Goal: Use online tool/utility: Utilize a website feature to perform a specific function

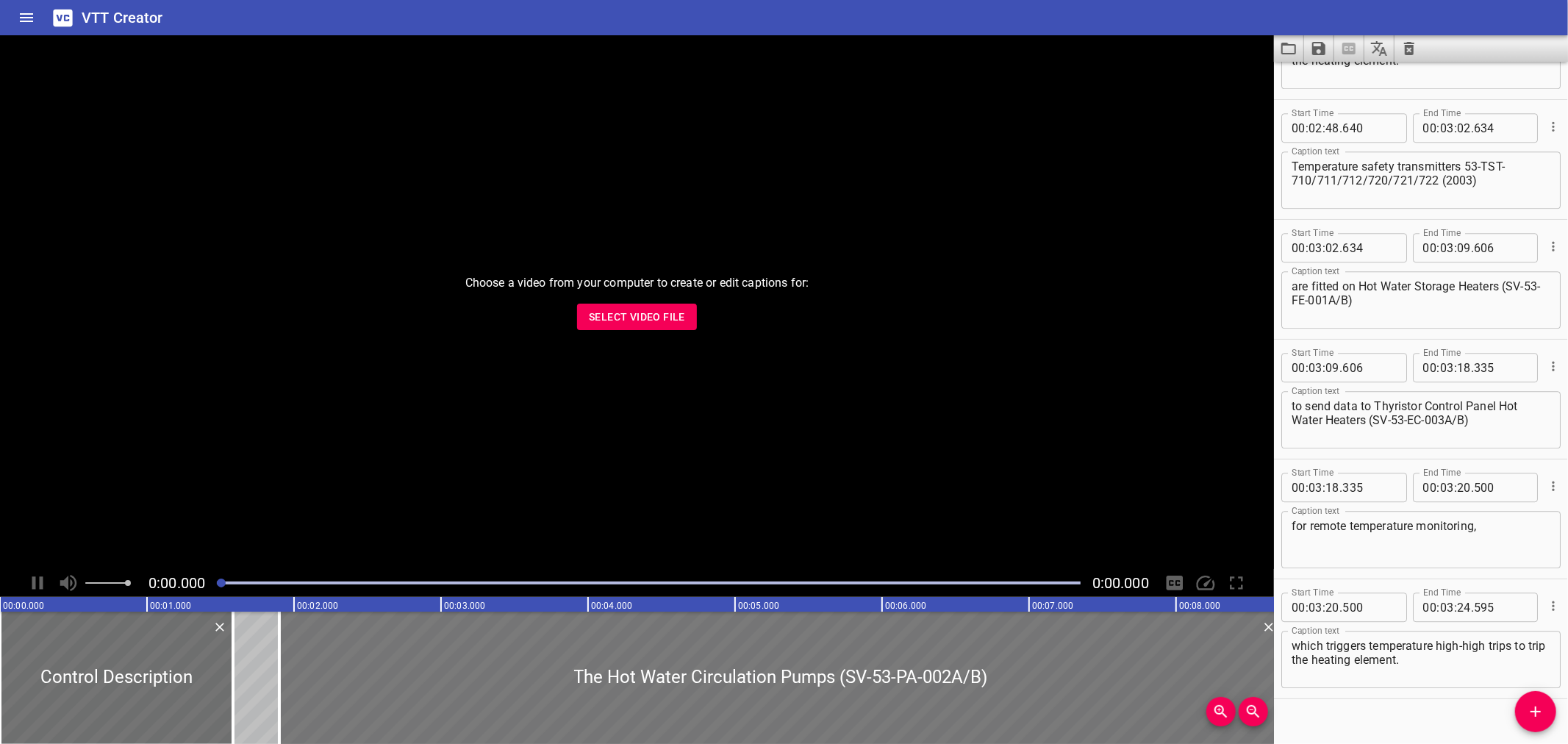
scroll to position [3218, 0]
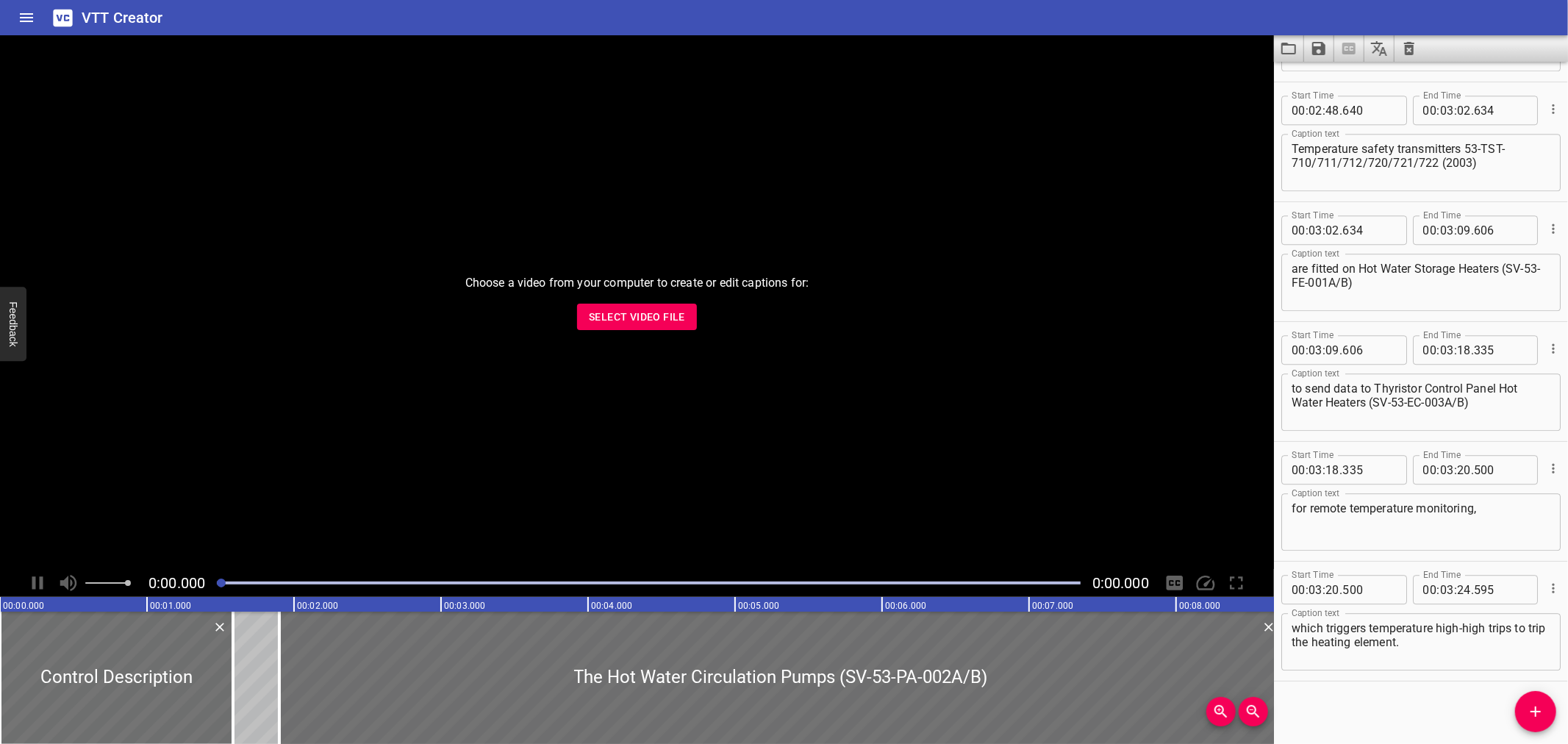
drag, startPoint x: 1082, startPoint y: 16, endPoint x: 1095, endPoint y: 22, distance: 14.3
click at [1082, 18] on div "VTT Creator" at bounding box center [784, 17] width 1568 height 35
click at [1289, 49] on icon "Load captions from file" at bounding box center [1288, 49] width 17 height 17
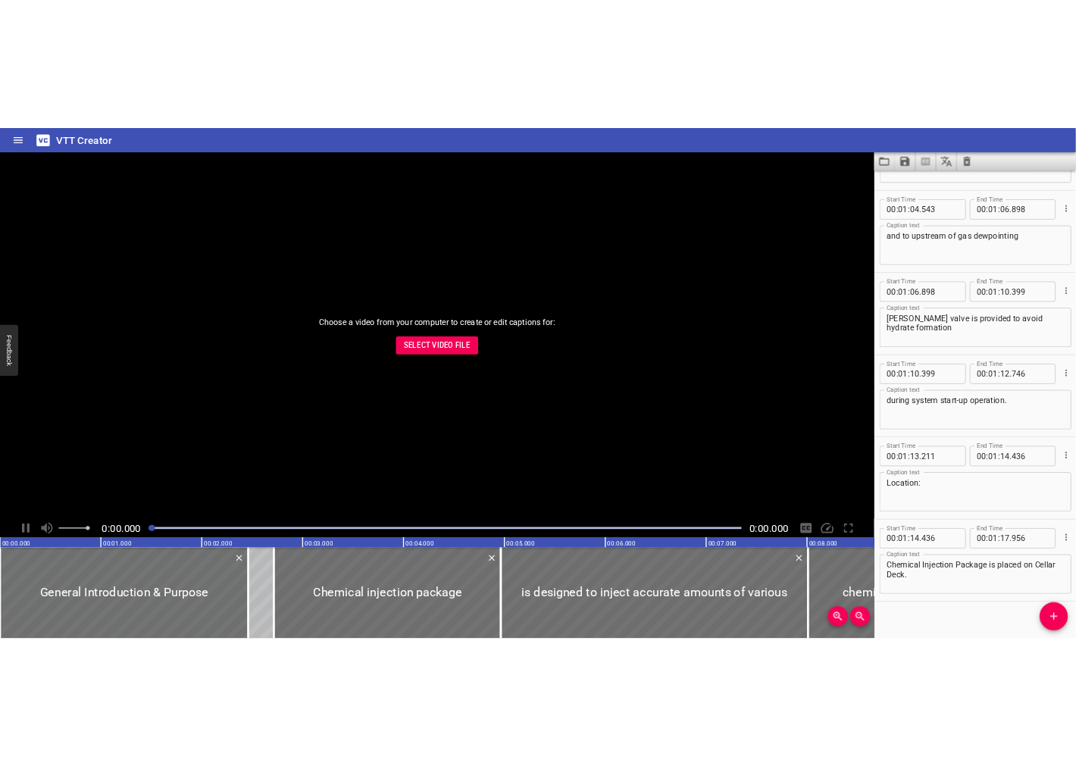
scroll to position [2083, 0]
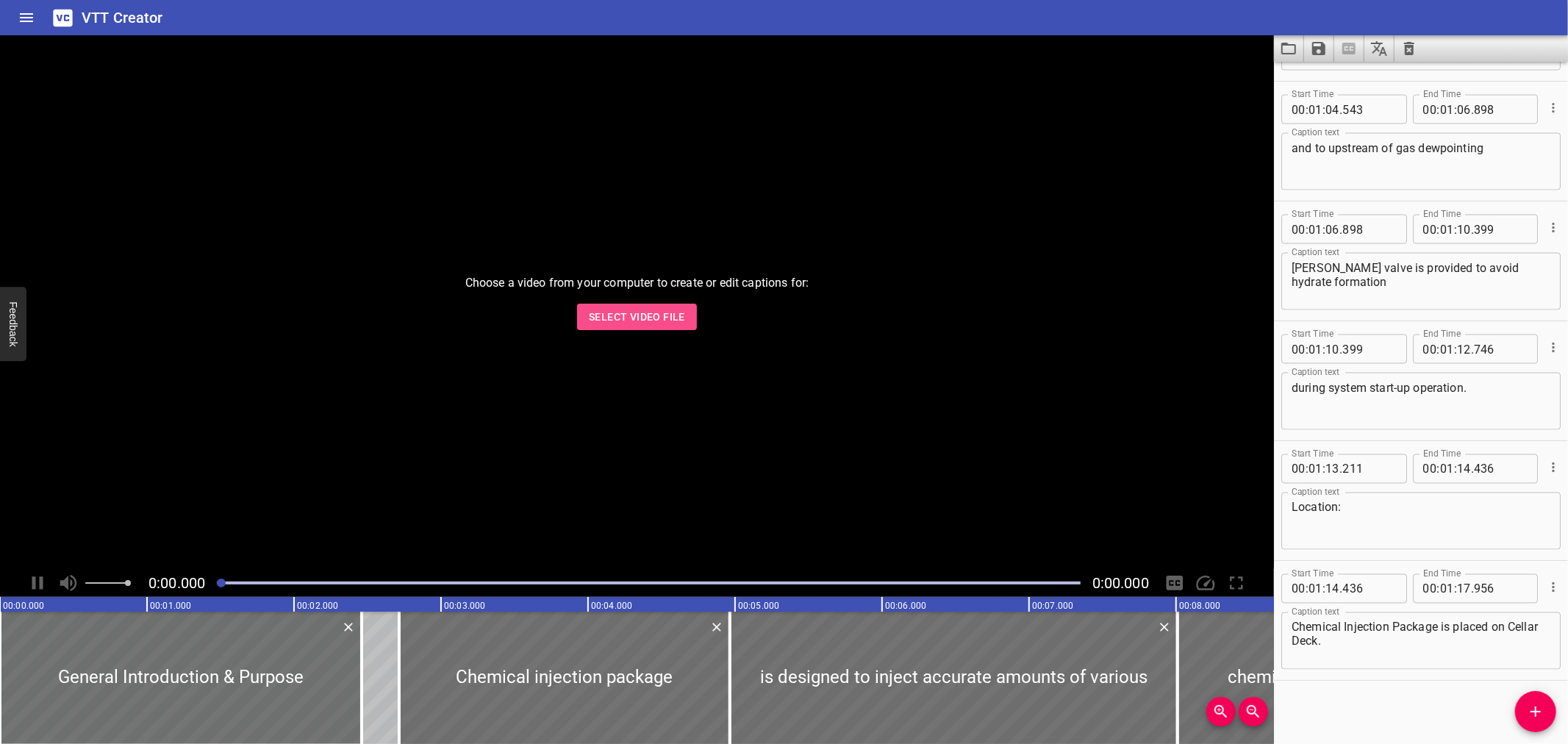
click at [588, 304] on button "Select Video File" at bounding box center [637, 317] width 120 height 27
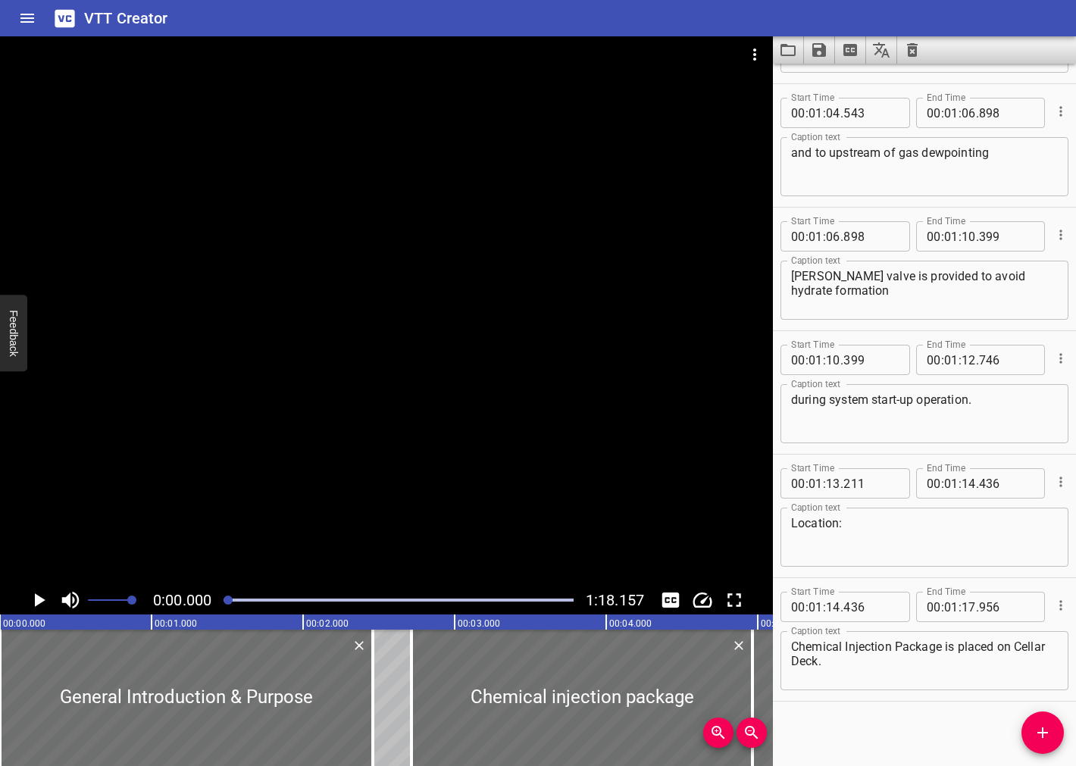
click at [884, 9] on div "VTT Creator" at bounding box center [538, 18] width 1076 height 36
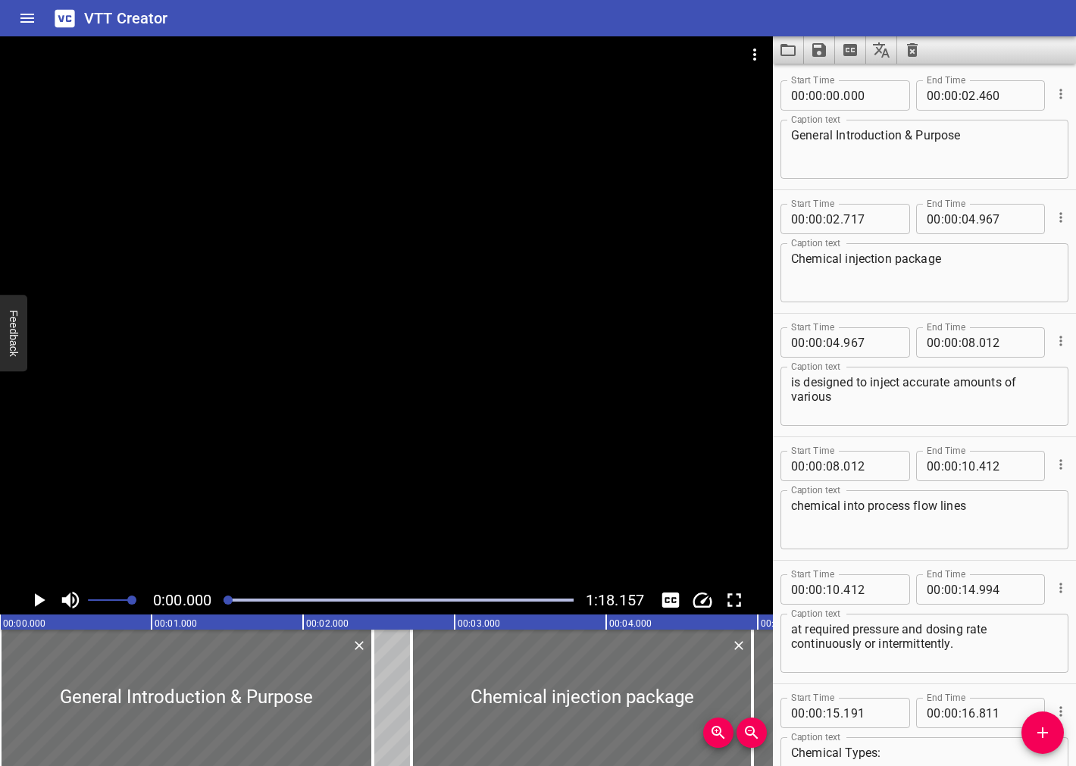
click at [952, 156] on textarea "General Introduction & Purpose" at bounding box center [924, 149] width 267 height 43
click at [950, 125] on div "General Introduction & Purpose Caption text" at bounding box center [925, 149] width 288 height 59
click at [910, 139] on textarea "General Introduction & Purpose" at bounding box center [924, 149] width 267 height 43
type textarea "General Introduction and Purpose"
click at [847, 255] on textarea "Chemical injection package" at bounding box center [924, 273] width 267 height 43
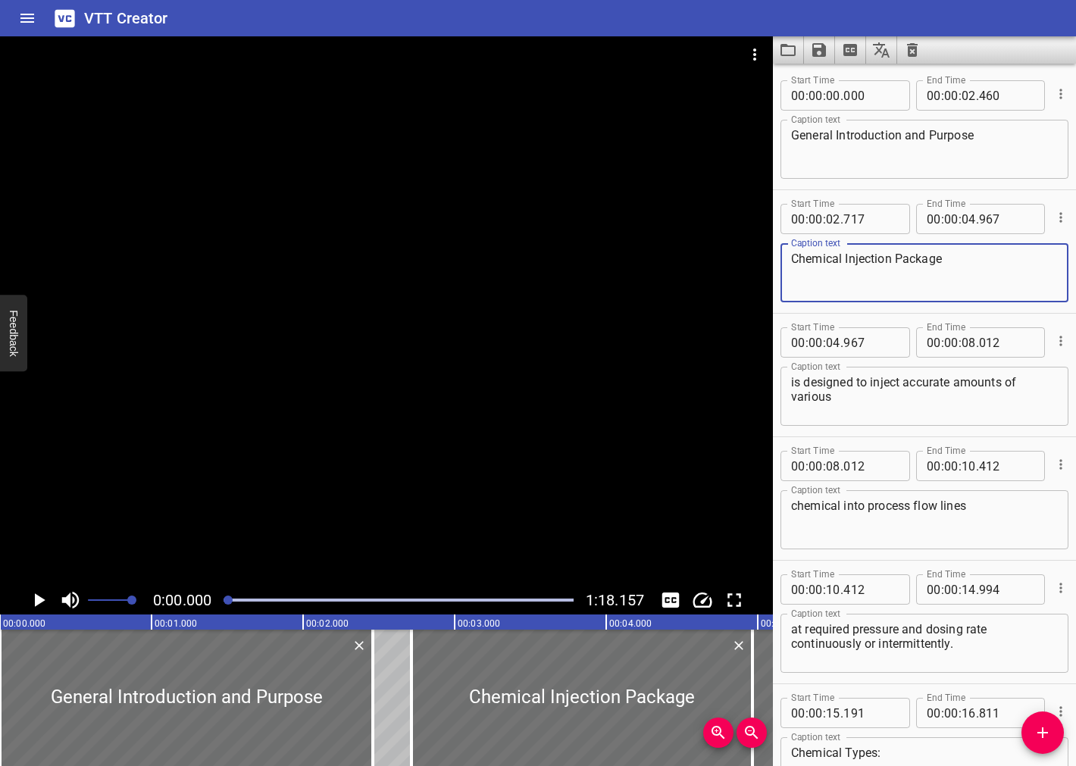
type textarea "Chemical Injection Package"
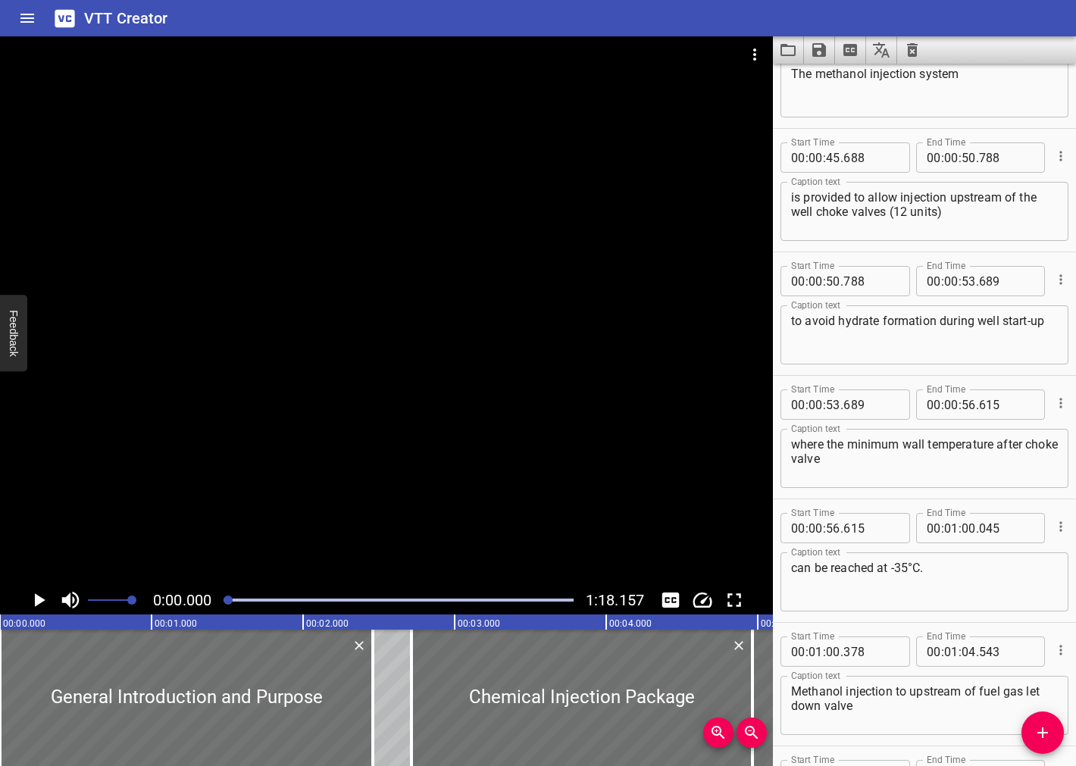
scroll to position [1428, 0]
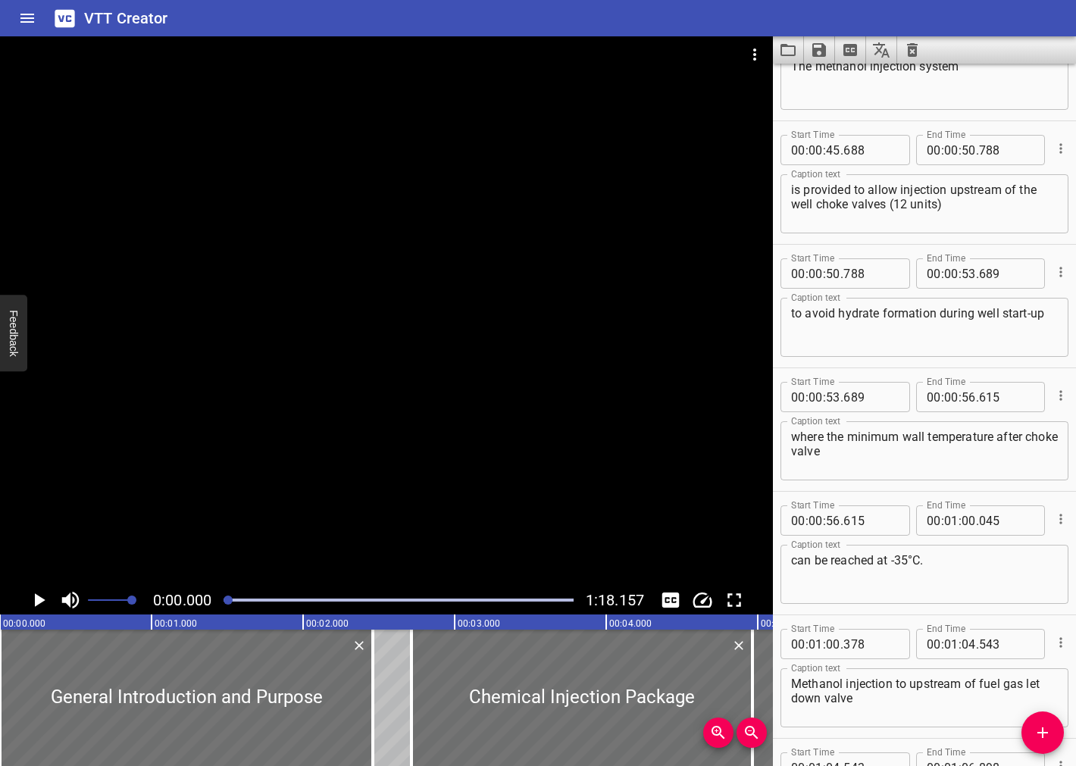
click at [905, 553] on textarea "can be reached at -35°C." at bounding box center [924, 574] width 267 height 43
click at [908, 557] on textarea "can be reached at -35°C." at bounding box center [924, 574] width 267 height 43
type textarea "can be reached at -35 °C."
click at [815, 58] on icon "Save captions to file" at bounding box center [819, 50] width 18 height 18
click at [821, 80] on li "Save to VTT file" at bounding box center [859, 83] width 111 height 27
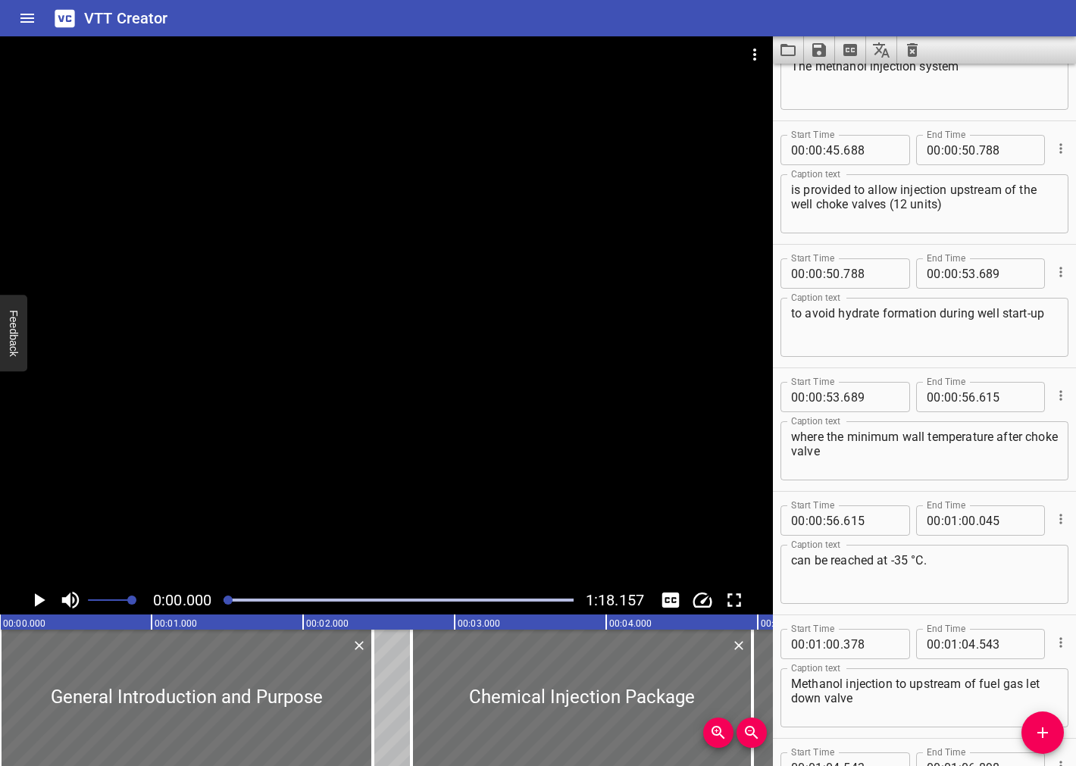
click at [581, 14] on div "VTT Creator" at bounding box center [538, 18] width 1076 height 36
drag, startPoint x: 1016, startPoint y: 24, endPoint x: 979, endPoint y: 23, distance: 36.4
click at [1013, 24] on div "VTT Creator" at bounding box center [538, 18] width 1076 height 36
click at [778, 43] on button "Load captions from file" at bounding box center [788, 49] width 31 height 27
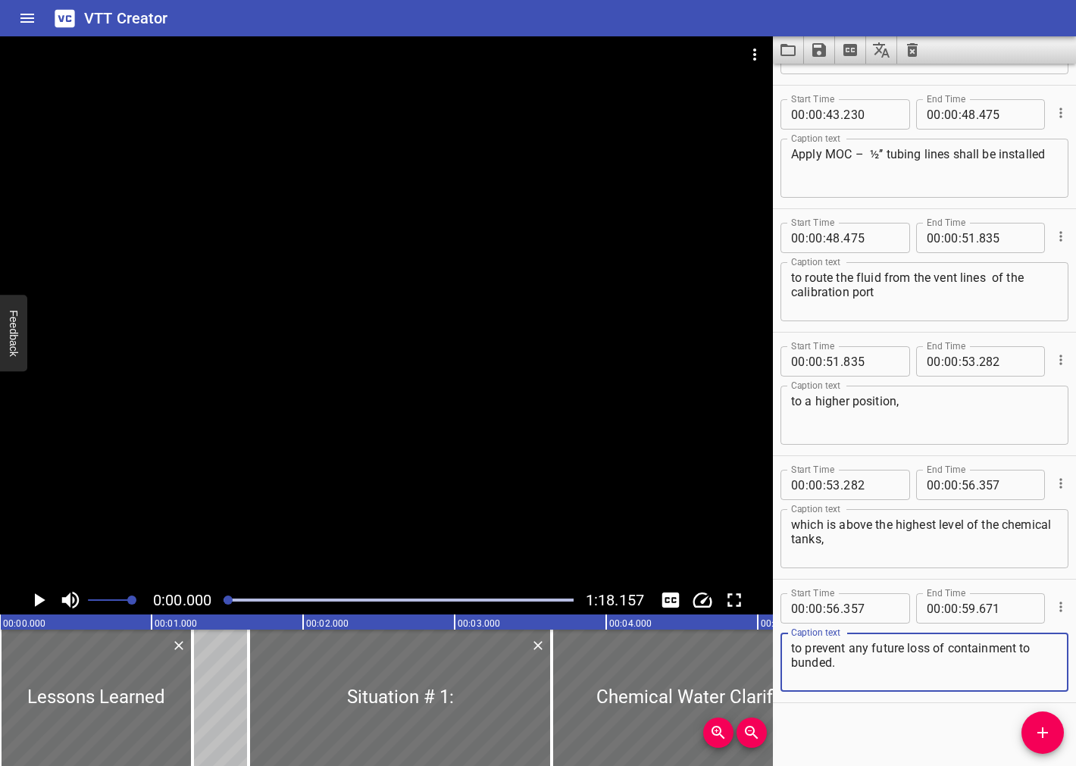
scroll to position [1961, 0]
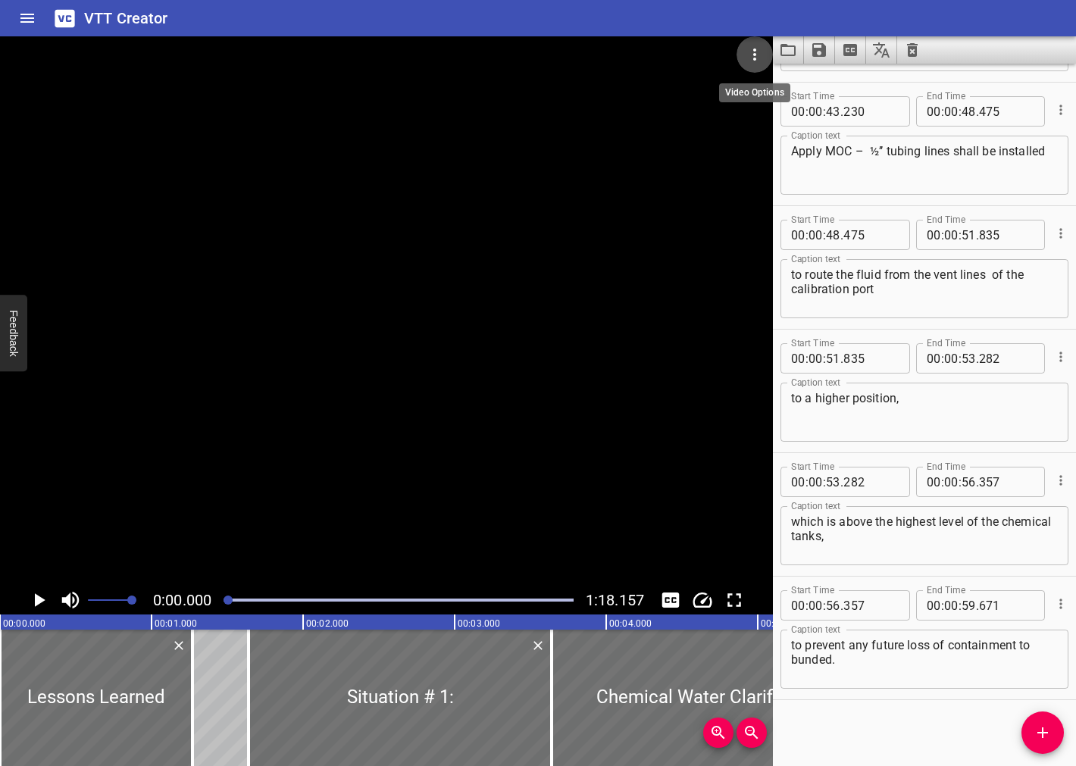
click at [753, 48] on icon "Video Options" at bounding box center [755, 54] width 18 height 18
click at [753, 48] on li "Select New Video File..." at bounding box center [812, 55] width 151 height 27
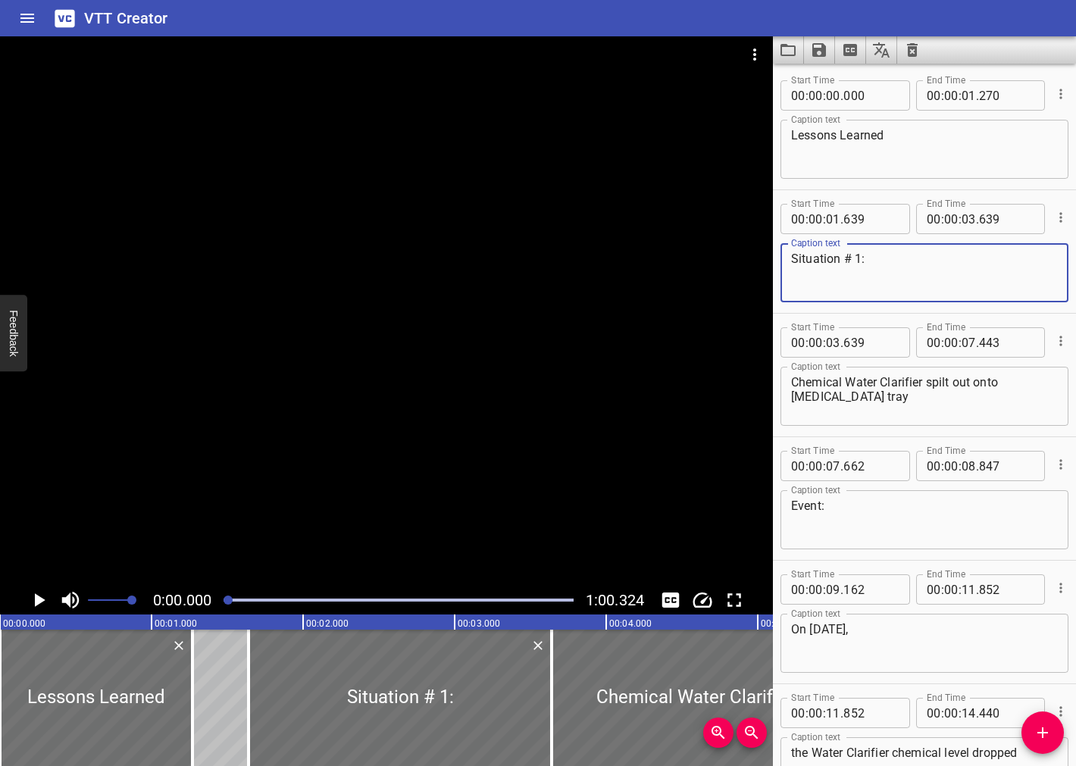
click at [855, 262] on textarea "Situation # 1:" at bounding box center [924, 273] width 267 height 43
type textarea "Situation #1:"
click at [811, 51] on icon "Save captions to file" at bounding box center [819, 50] width 18 height 18
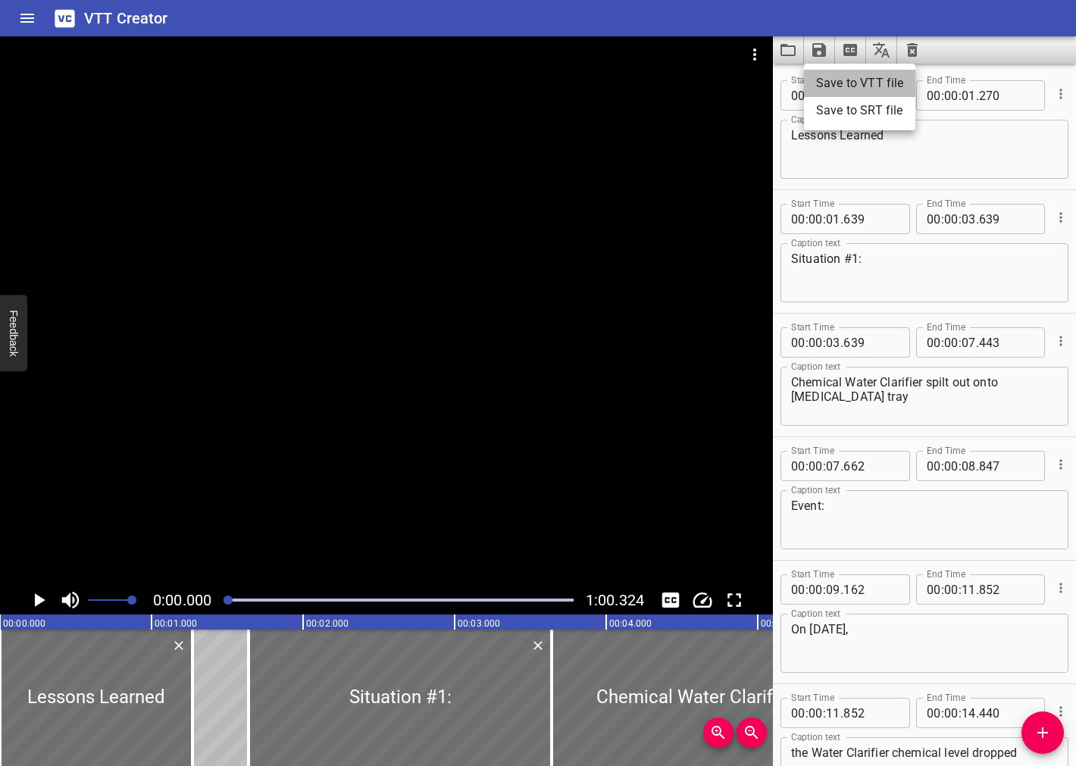
click at [826, 73] on li "Save to VTT file" at bounding box center [859, 83] width 111 height 27
click at [1026, 10] on div "VTT Creator" at bounding box center [538, 18] width 1076 height 36
click at [774, 46] on button "Load captions from file" at bounding box center [788, 49] width 31 height 27
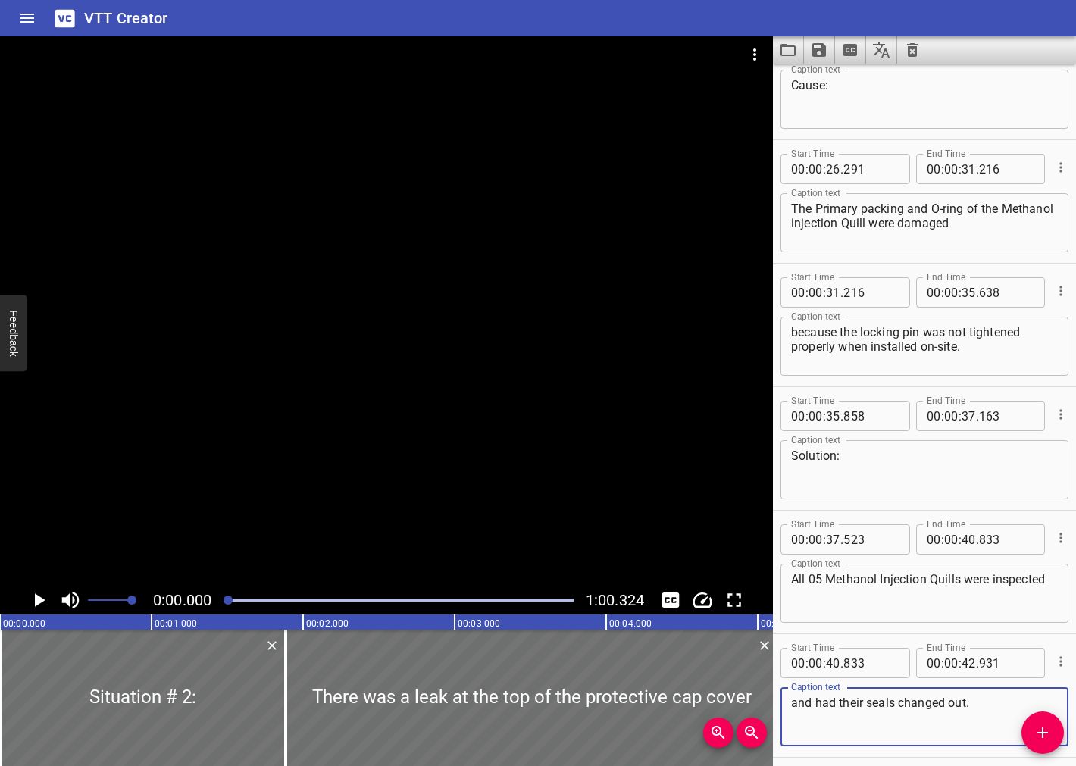
scroll to position [1067, 0]
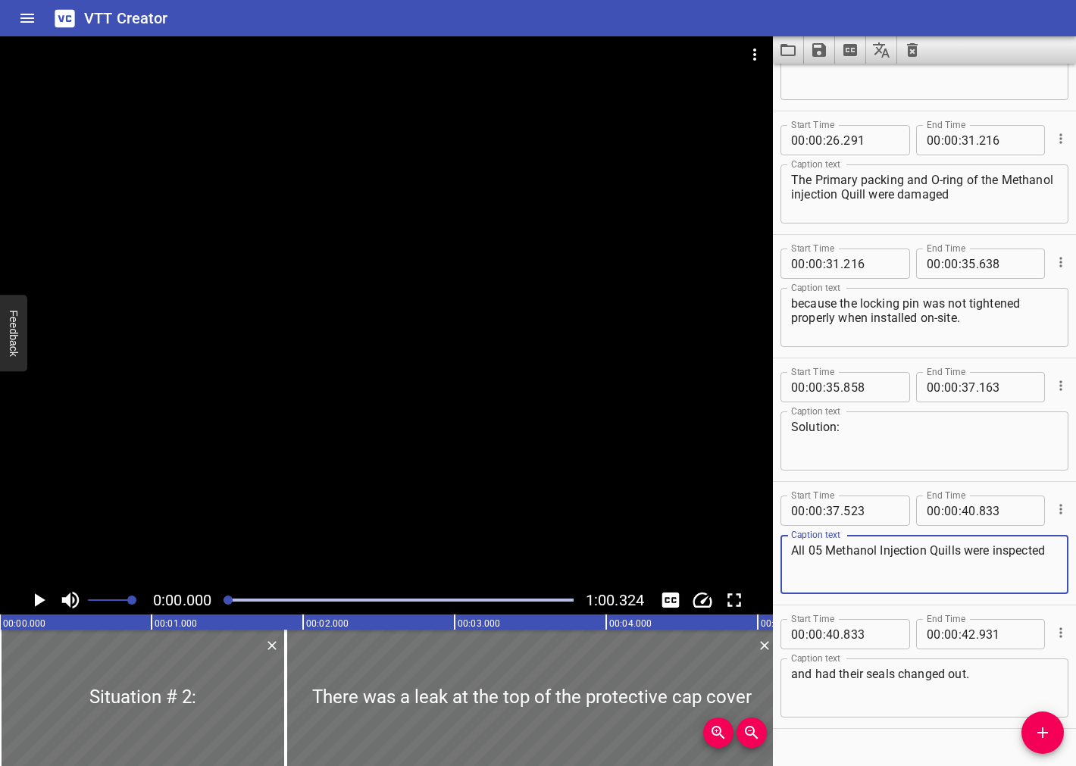
click at [815, 546] on textarea "All 05 Methanol Injection Quills were inspected" at bounding box center [924, 564] width 267 height 43
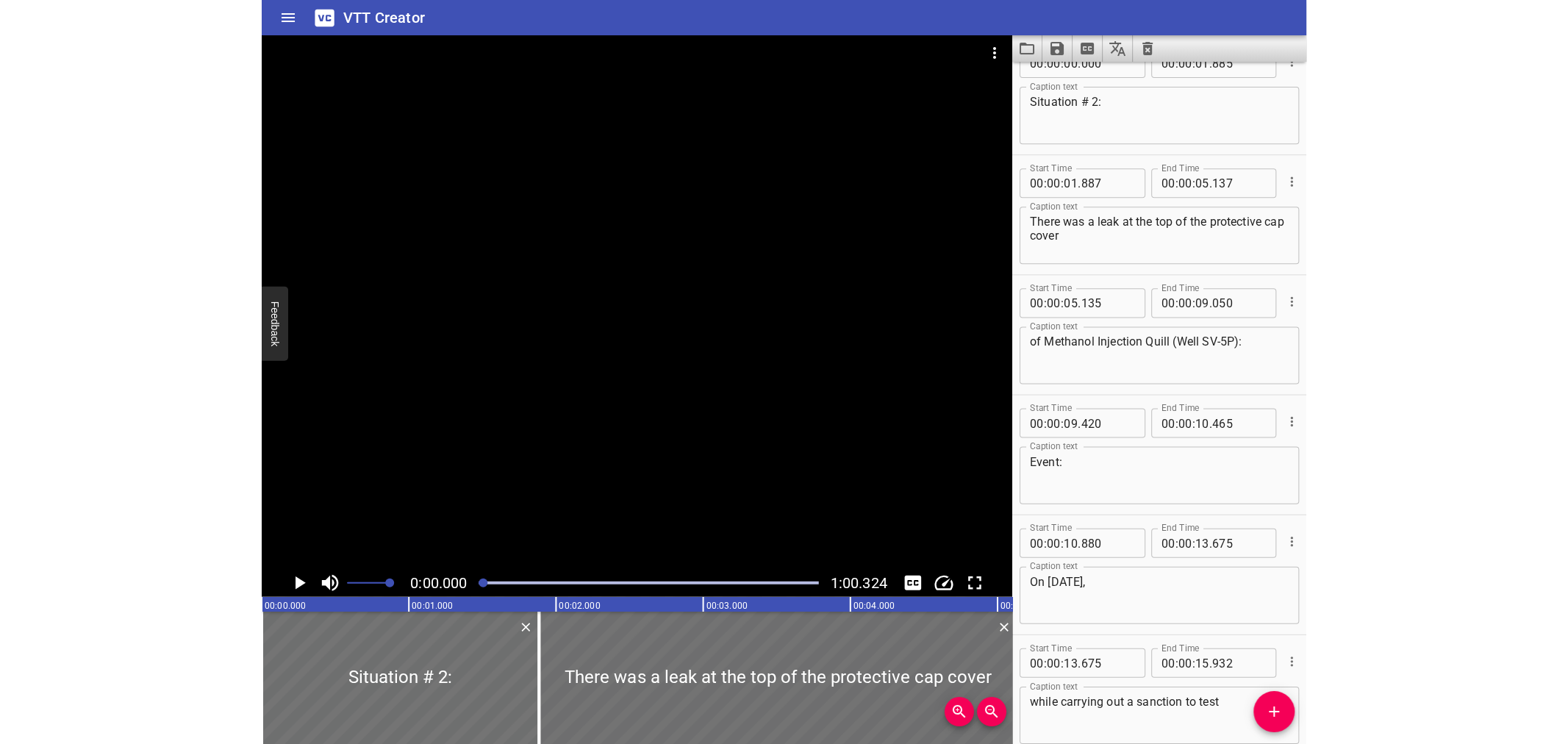
scroll to position [0, 0]
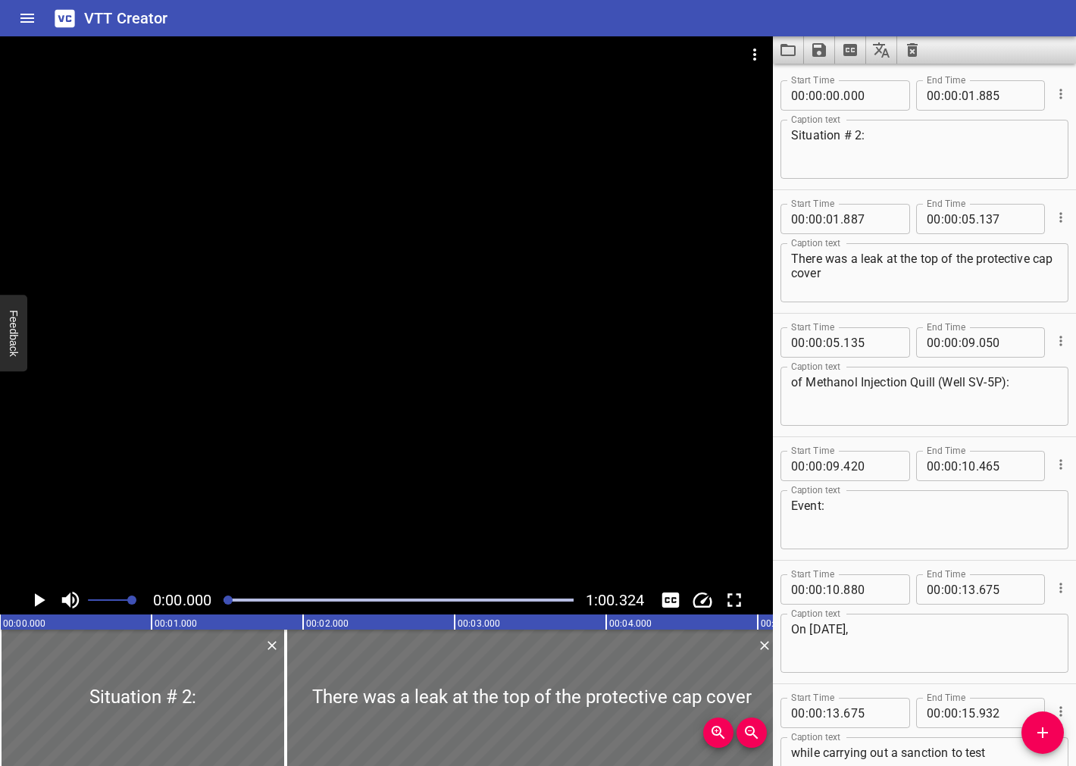
type textarea "All Methanol Injection Quills were inspected"
click at [853, 134] on textarea "Situation # 2:" at bounding box center [924, 149] width 267 height 43
type textarea "Situation #2:"
click at [822, 47] on icon "Save captions to file" at bounding box center [819, 50] width 14 height 14
click at [850, 91] on li "Save to VTT file" at bounding box center [859, 83] width 111 height 27
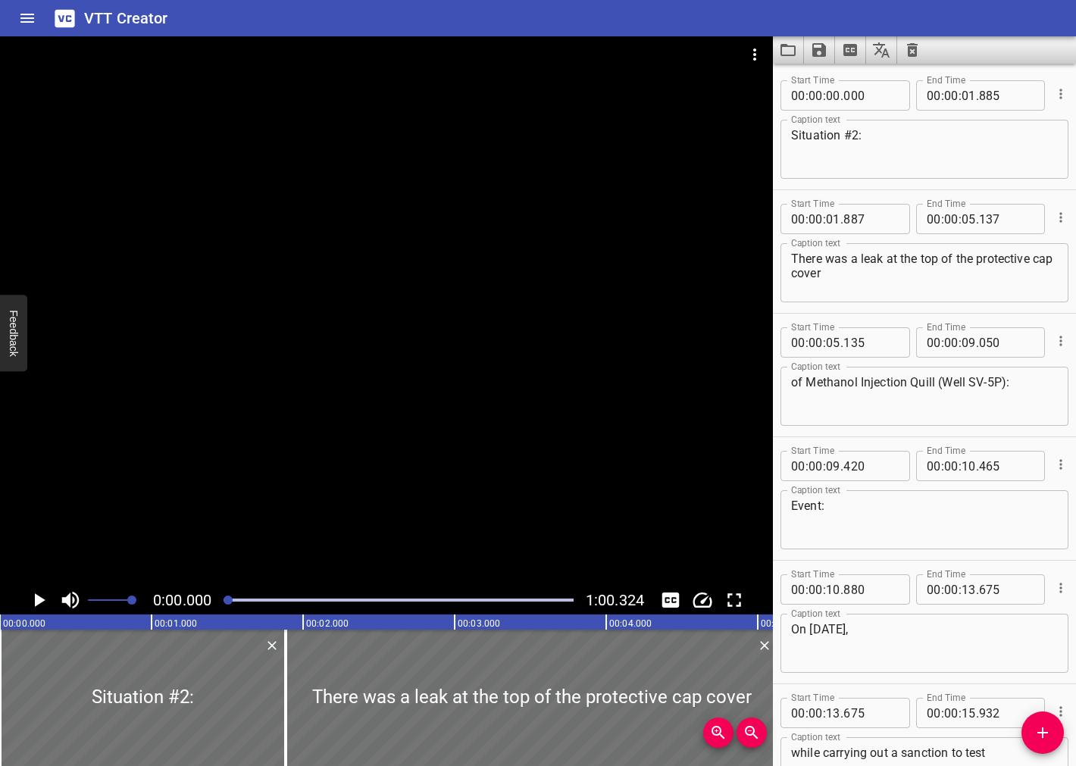
click at [1033, 9] on div "VTT Creator" at bounding box center [538, 18] width 1076 height 36
click at [587, 11] on div "VTT Creator" at bounding box center [538, 18] width 1076 height 36
